Goal: Task Accomplishment & Management: Manage account settings

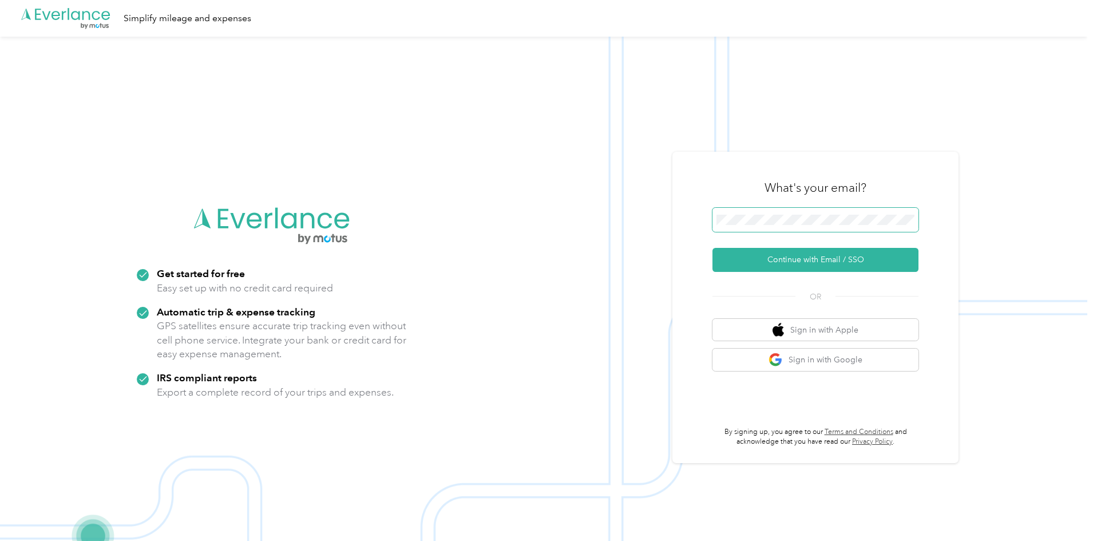
click at [788, 212] on span at bounding box center [816, 220] width 206 height 24
click at [723, 251] on button "Continue with Email / SSO" at bounding box center [816, 260] width 206 height 24
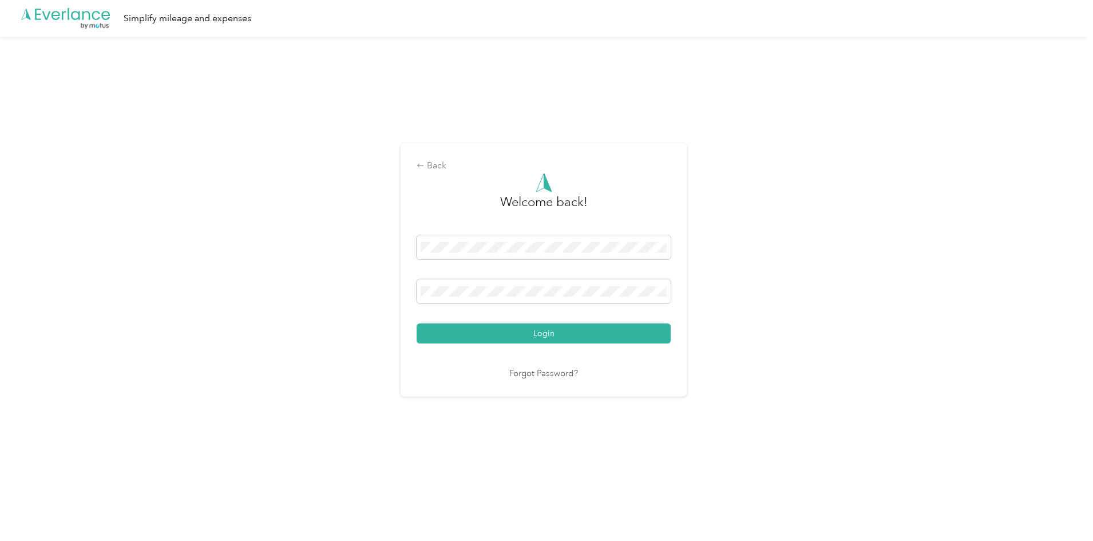
click at [541, 345] on div "Welcome back! Login Forgot Password?" at bounding box center [544, 277] width 254 height 208
click at [556, 329] on button "Login" at bounding box center [544, 333] width 254 height 20
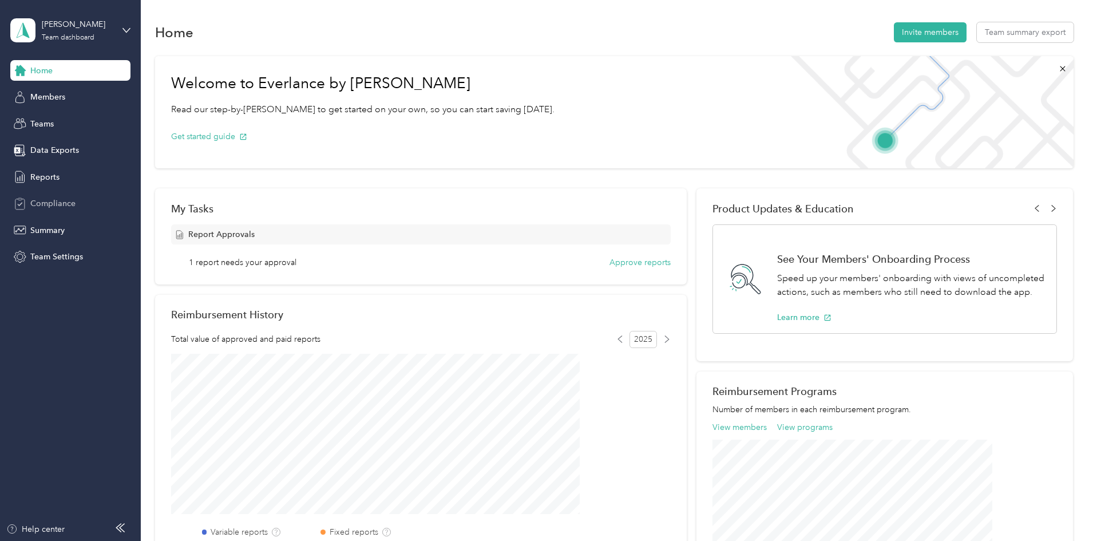
click at [87, 200] on div "Compliance" at bounding box center [70, 203] width 120 height 21
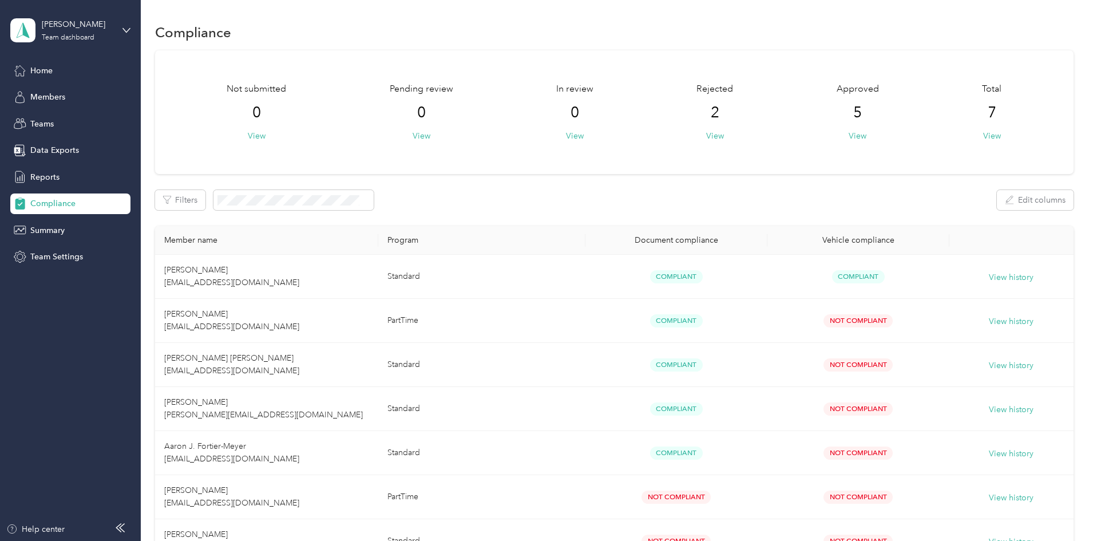
click at [115, 39] on div "[PERSON_NAME] Team dashboard" at bounding box center [70, 30] width 120 height 40
click at [94, 117] on div "Personal dashboard" at bounding box center [130, 120] width 225 height 20
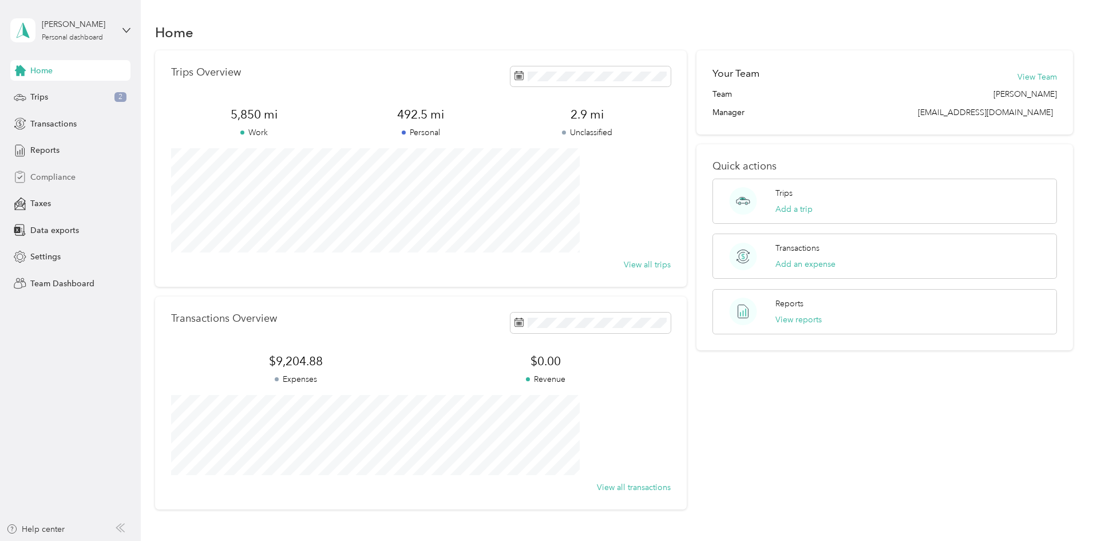
click at [93, 176] on div "Compliance" at bounding box center [70, 177] width 120 height 21
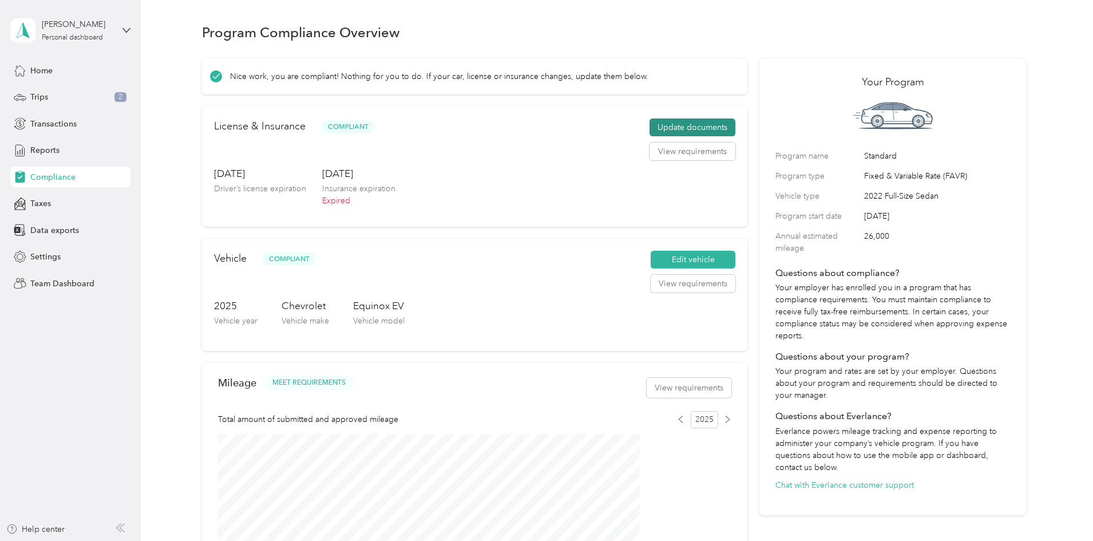
click at [652, 137] on button "Update documents" at bounding box center [693, 127] width 86 height 18
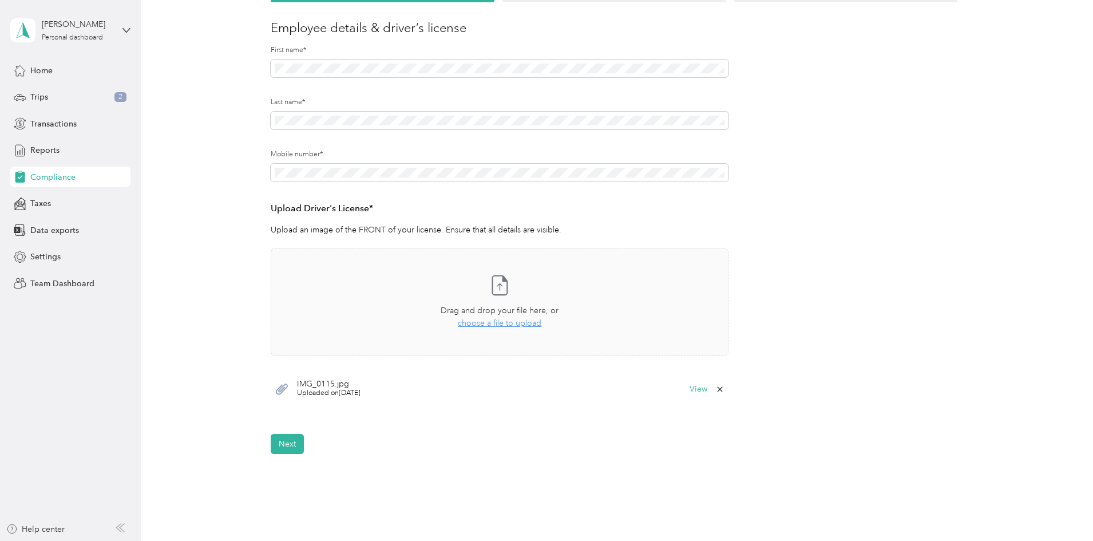
scroll to position [129, 0]
click at [288, 446] on button "Next" at bounding box center [287, 444] width 33 height 20
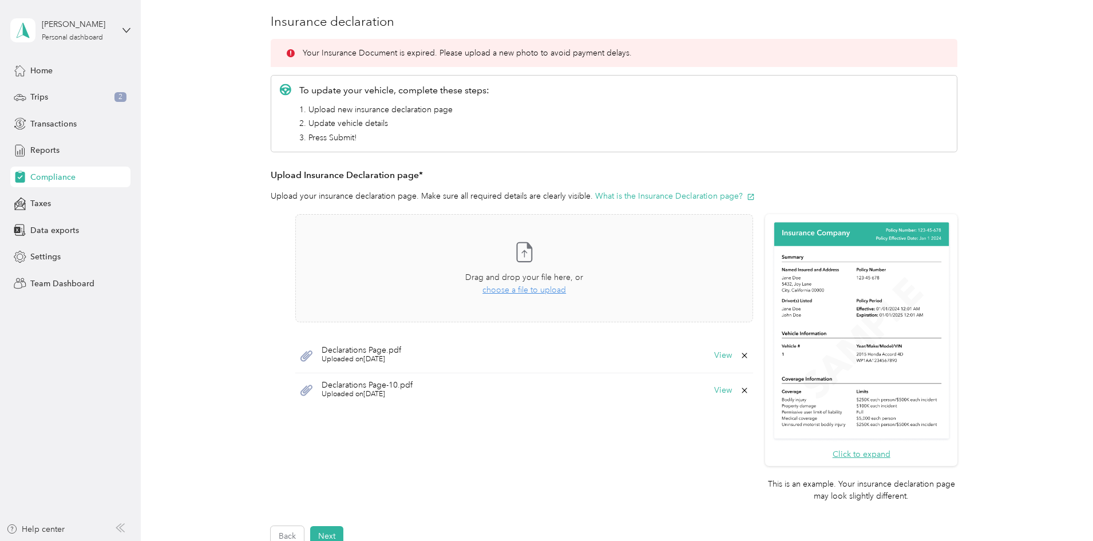
scroll to position [136, 0]
click at [745, 391] on icon at bounding box center [744, 390] width 5 height 5
click at [710, 398] on button "Yes" at bounding box center [714, 398] width 22 height 18
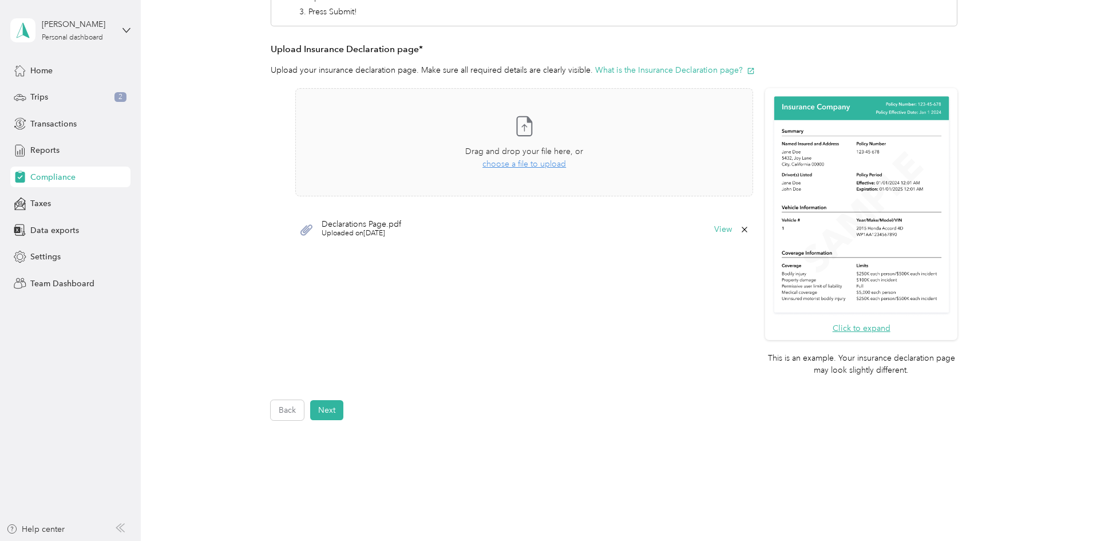
scroll to position [262, 0]
click at [334, 408] on button "Next" at bounding box center [326, 410] width 33 height 20
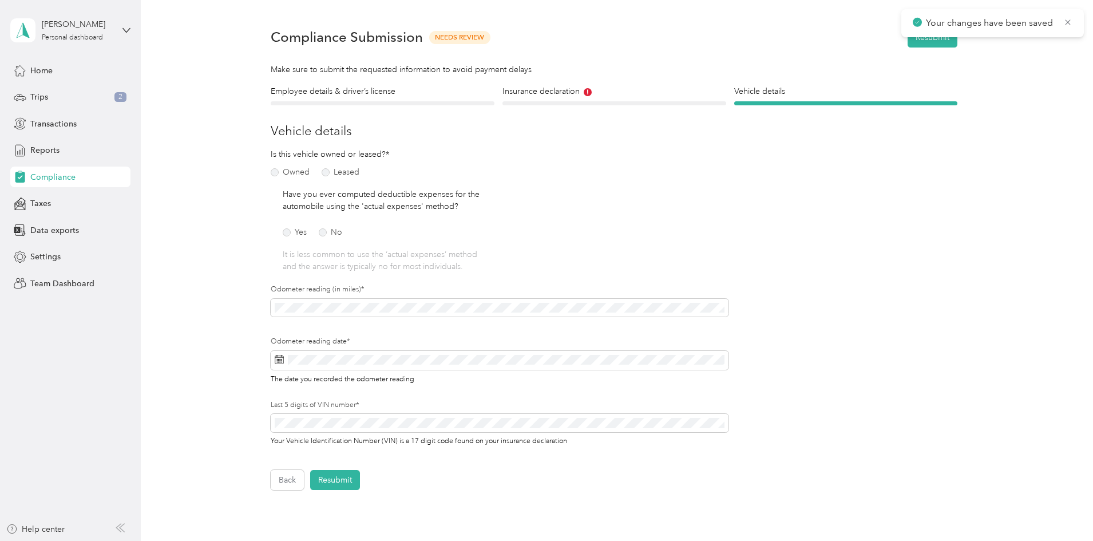
scroll to position [14, 0]
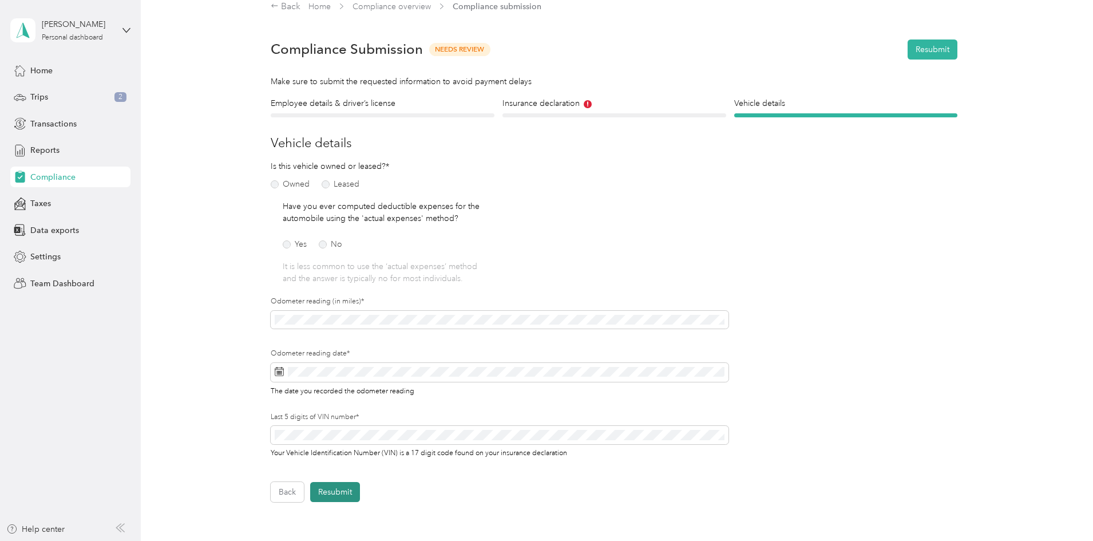
click at [329, 492] on button "Resubmit" at bounding box center [335, 492] width 50 height 20
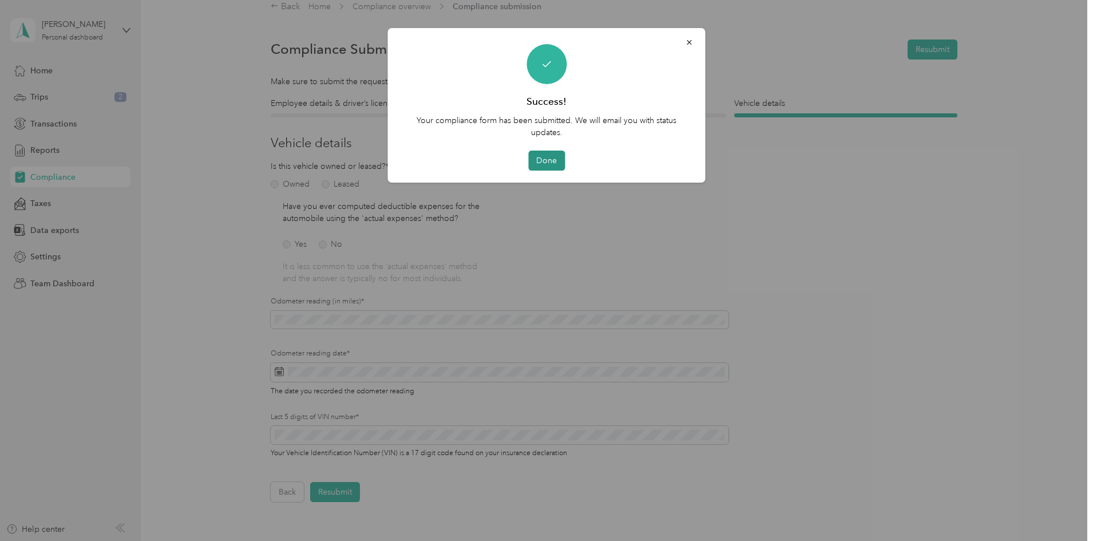
click at [553, 167] on button "Done" at bounding box center [546, 161] width 37 height 20
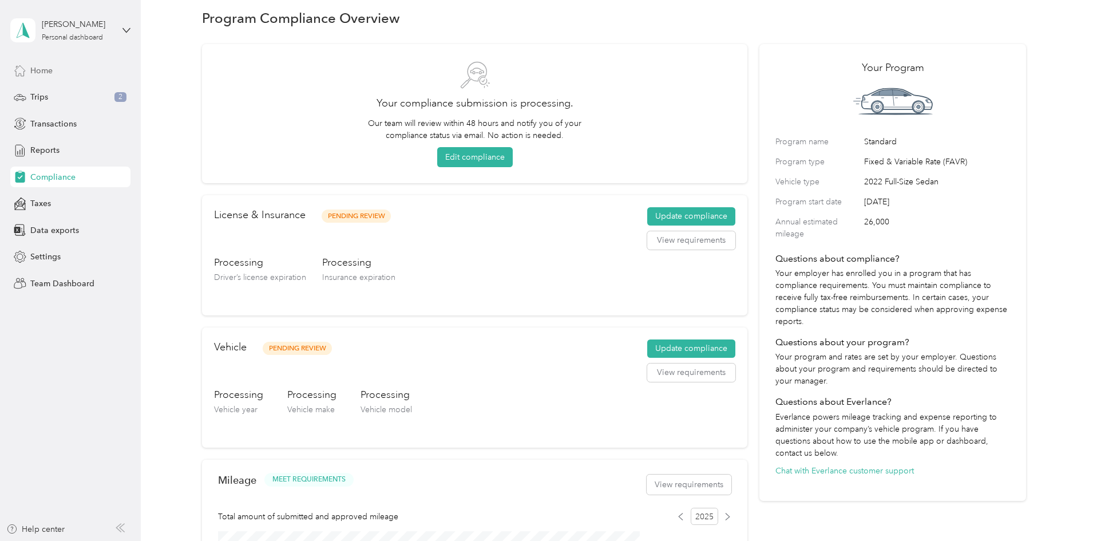
click at [46, 65] on span "Home" at bounding box center [41, 71] width 22 height 12
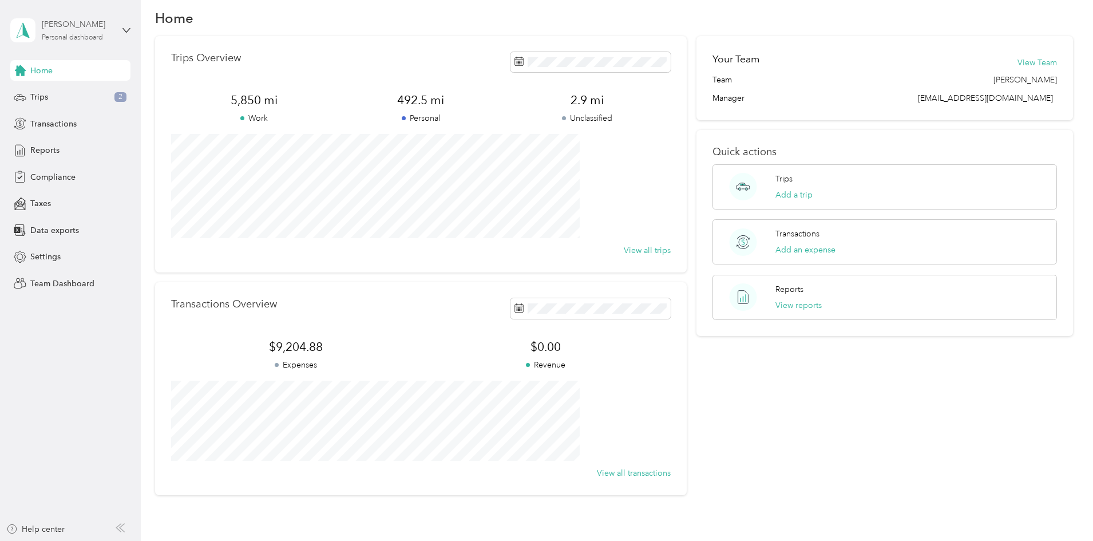
click at [105, 33] on div "[PERSON_NAME] Personal dashboard" at bounding box center [78, 29] width 72 height 23
click at [98, 85] on div "Team dashboard" at bounding box center [130, 94] width 225 height 20
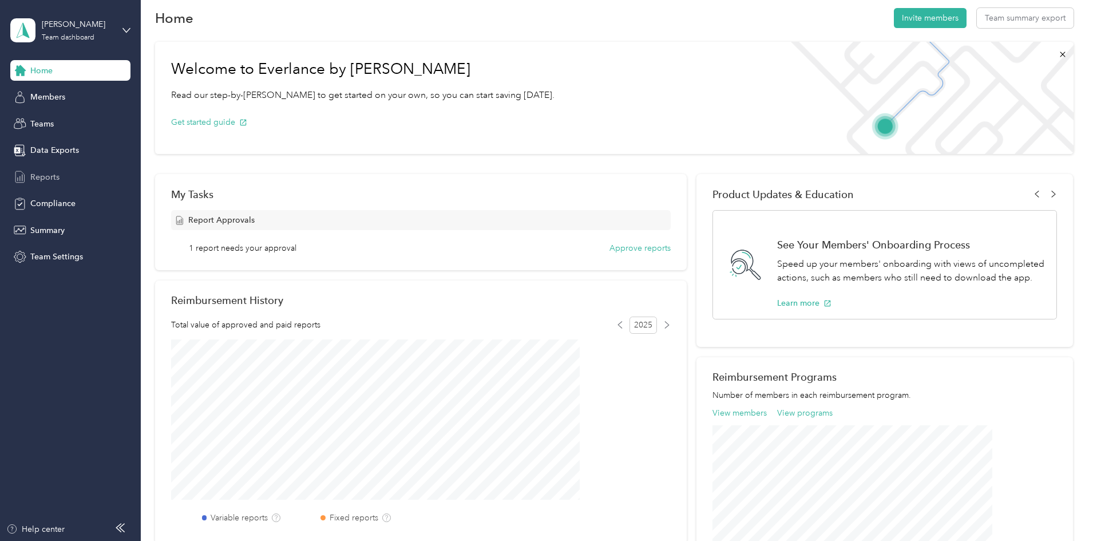
click at [79, 180] on div "Reports" at bounding box center [70, 177] width 120 height 21
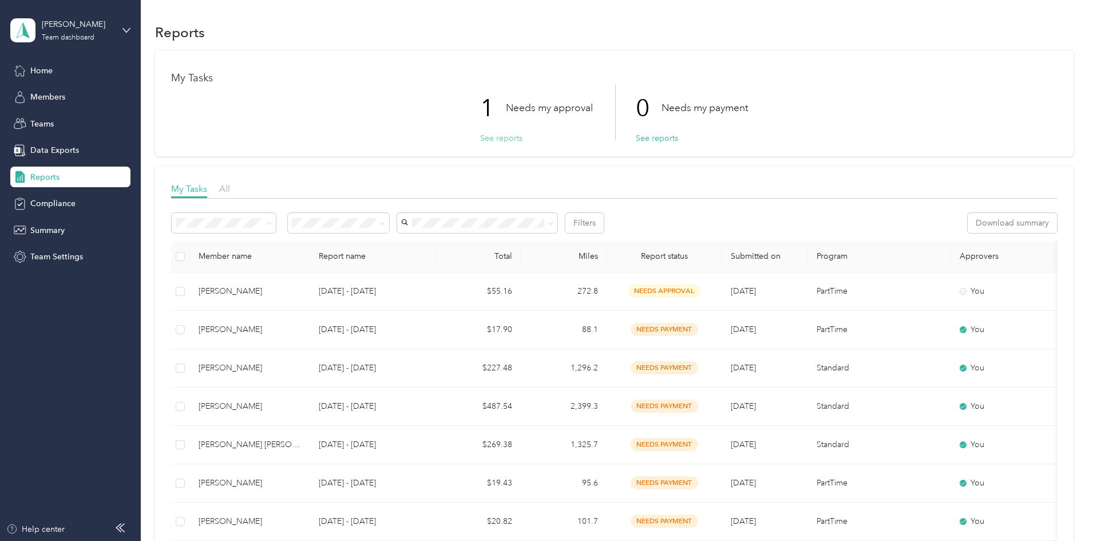
click at [497, 133] on button "See reports" at bounding box center [501, 138] width 42 height 12
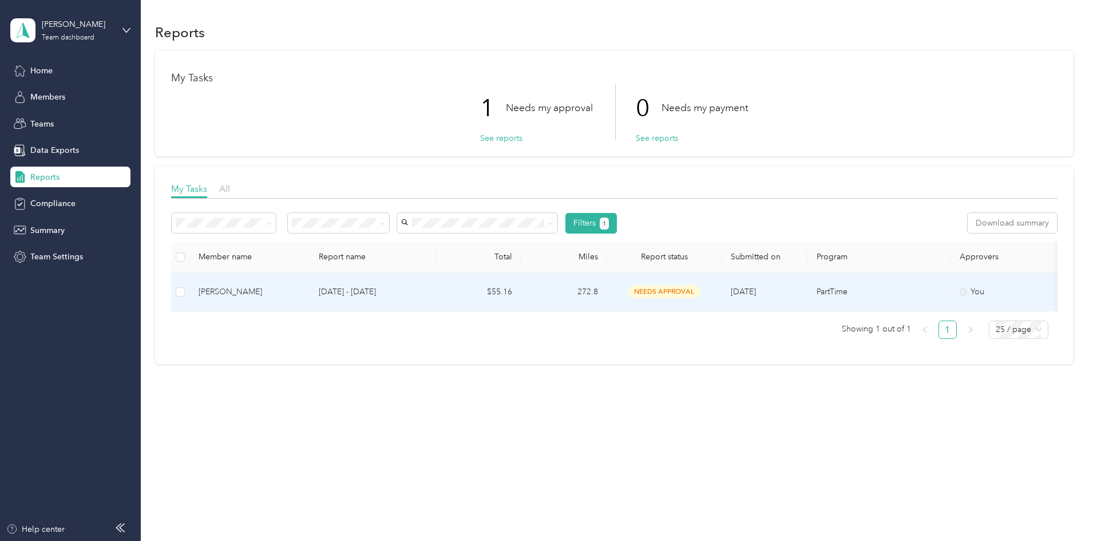
click at [711, 306] on td "needs approval" at bounding box center [664, 292] width 114 height 38
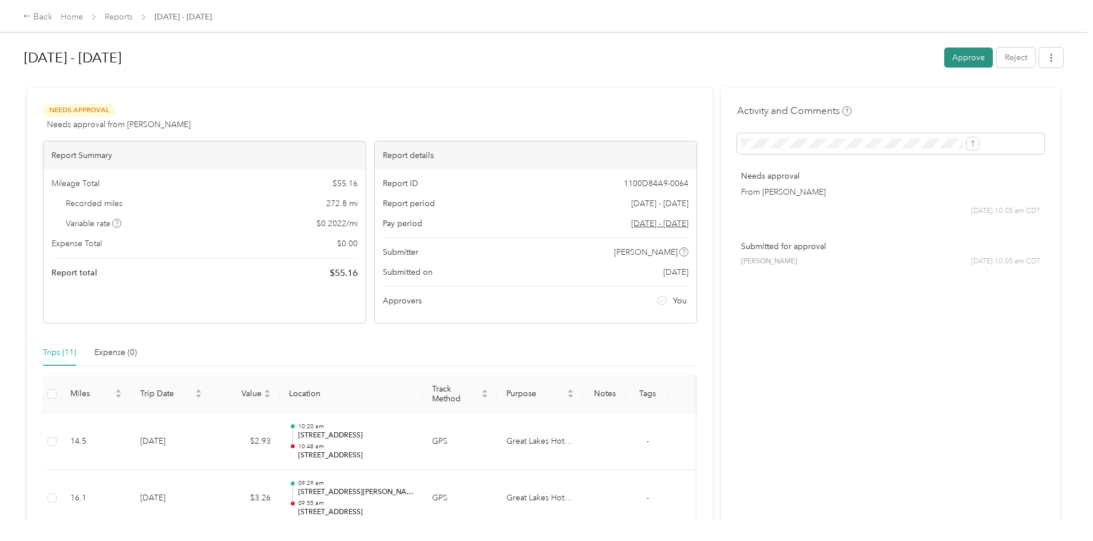
click at [944, 57] on button "Approve" at bounding box center [968, 58] width 49 height 20
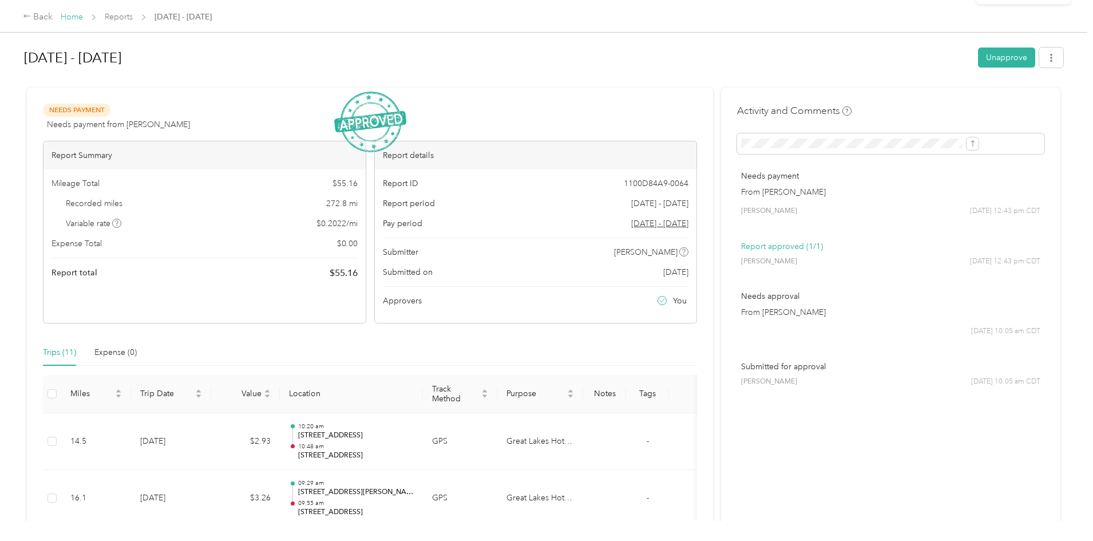
click at [83, 17] on link "Home" at bounding box center [72, 17] width 22 height 10
